Goal: Task Accomplishment & Management: Manage account settings

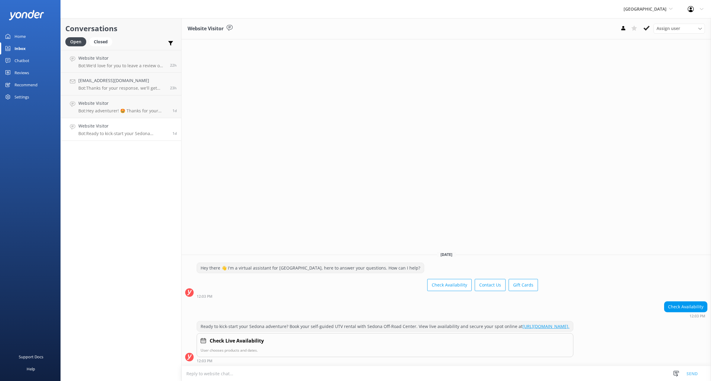
drag, startPoint x: 18, startPoint y: 37, endPoint x: 28, endPoint y: 38, distance: 10.9
click at [18, 37] on div "Home" at bounding box center [20, 36] width 11 height 12
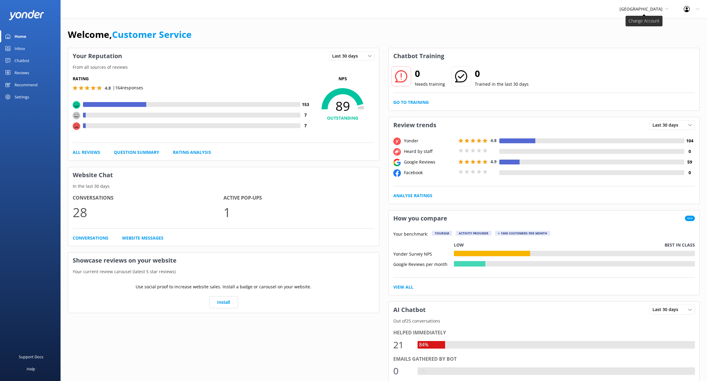
click at [632, 8] on span "[GEOGRAPHIC_DATA]" at bounding box center [640, 9] width 43 height 6
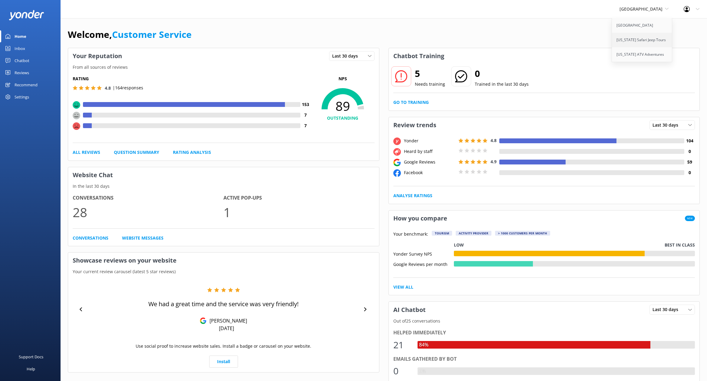
click at [626, 42] on link "[US_STATE] Safari Jeep Tours" at bounding box center [642, 40] width 61 height 15
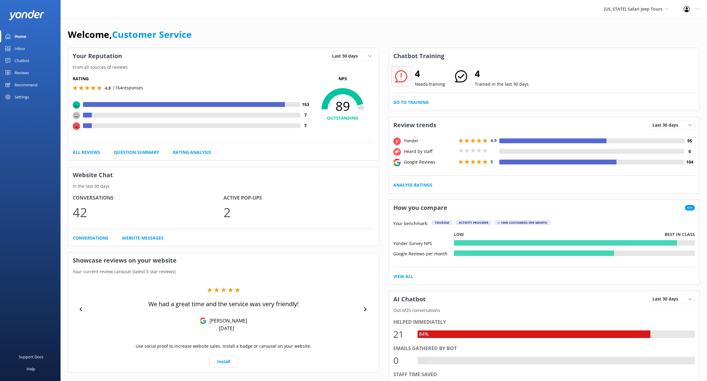
drag, startPoint x: 21, startPoint y: 71, endPoint x: 33, endPoint y: 70, distance: 12.2
click at [21, 71] on div "Reviews" at bounding box center [22, 73] width 15 height 12
